Goal: Find specific page/section: Find specific page/section

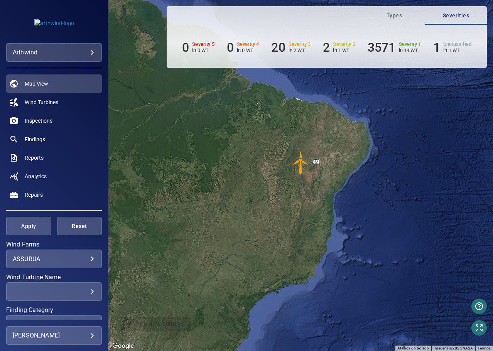
click at [78, 257] on body "**********" at bounding box center [246, 175] width 493 height 351
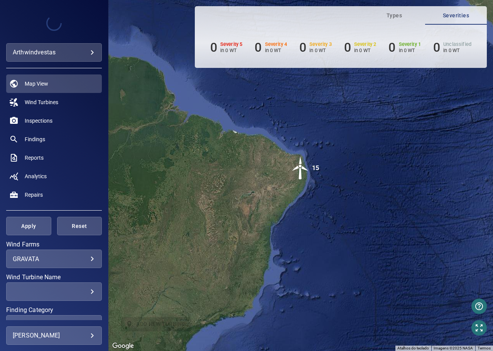
click at [90, 259] on body "**********" at bounding box center [246, 175] width 493 height 351
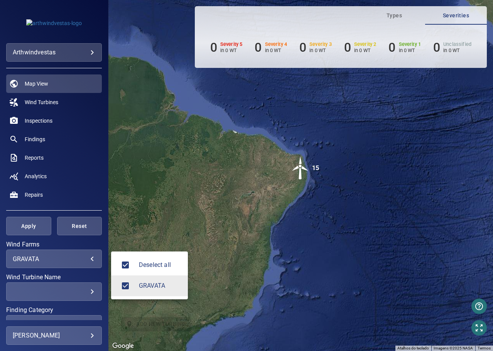
click at [88, 258] on div at bounding box center [246, 175] width 493 height 351
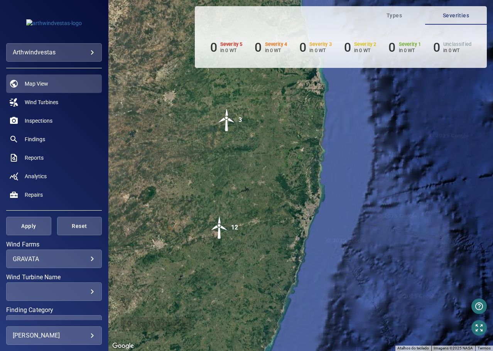
drag, startPoint x: 213, startPoint y: 225, endPoint x: 272, endPoint y: 206, distance: 62.6
click at [272, 206] on div "Pressione as teclas Alt + Enter para ativar o recurso de arrastar com o teclado…" at bounding box center [300, 175] width 385 height 351
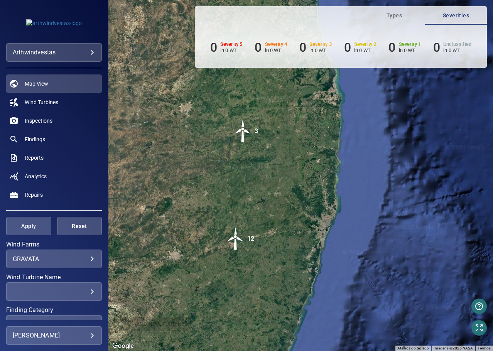
drag, startPoint x: 249, startPoint y: 178, endPoint x: 263, endPoint y: 200, distance: 26.0
click at [263, 200] on div "Pressione as teclas Alt + Enter para ativar o recurso de arrastar com o teclado…" at bounding box center [300, 175] width 385 height 351
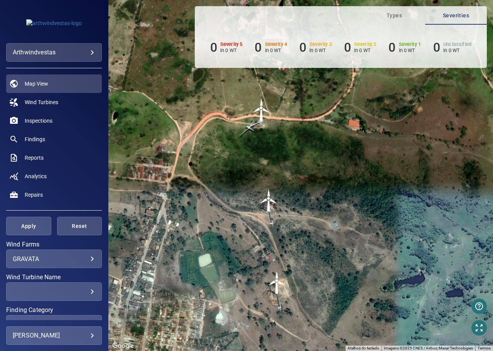
drag, startPoint x: 240, startPoint y: 146, endPoint x: 300, endPoint y: 186, distance: 71.5
click at [299, 185] on div "Pressione as teclas Alt + Enter para ativar o recurso de arrastar com o teclado…" at bounding box center [300, 175] width 385 height 351
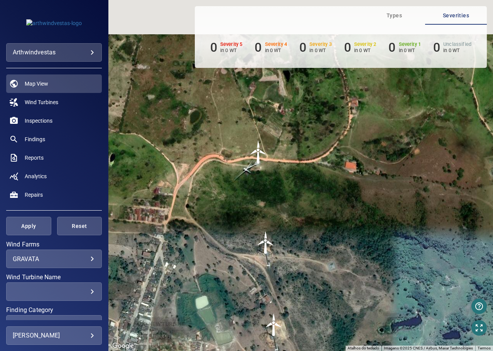
drag, startPoint x: 303, startPoint y: 203, endPoint x: 297, endPoint y: 265, distance: 62.1
click at [297, 265] on div "Pressione as teclas Alt + Enter para ativar o recurso de arrastar com o teclado…" at bounding box center [300, 175] width 385 height 351
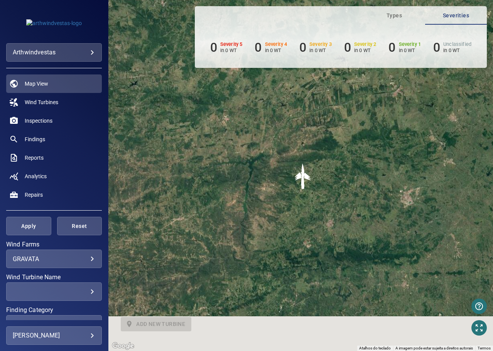
drag, startPoint x: 327, startPoint y: 203, endPoint x: 321, endPoint y: 135, distance: 67.8
click at [321, 133] on div "Pressione as teclas Alt + Enter para ativar o recurso de arrastar com o teclado…" at bounding box center [300, 175] width 385 height 351
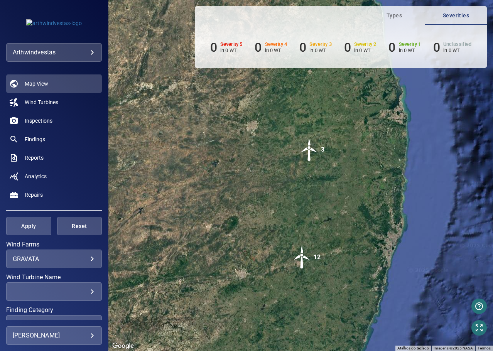
drag, startPoint x: 322, startPoint y: 224, endPoint x: 319, endPoint y: 200, distance: 24.1
click at [319, 200] on div "Pressione as teclas Alt + Enter para ativar o recurso de arrastar com o teclado…" at bounding box center [300, 175] width 385 height 351
